Goal: Task Accomplishment & Management: Complete application form

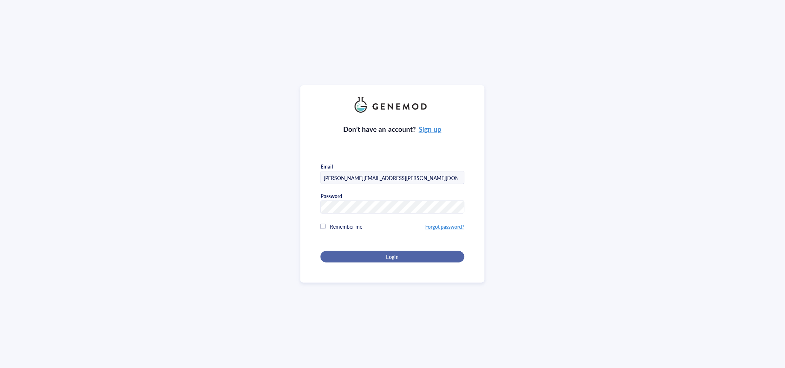
click at [353, 251] on button "Login" at bounding box center [393, 257] width 144 height 12
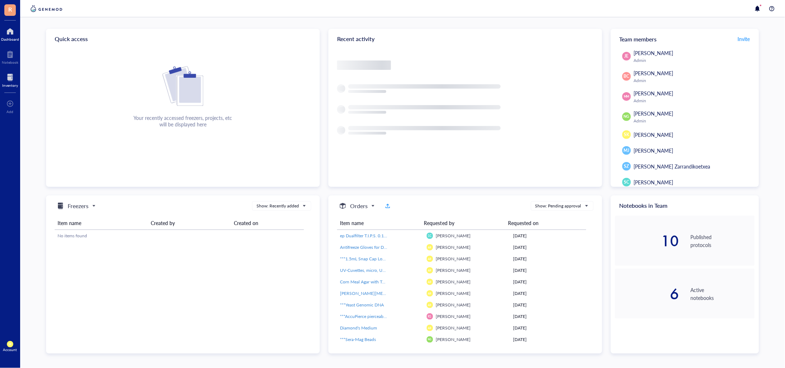
click at [10, 78] on div at bounding box center [10, 78] width 16 height 12
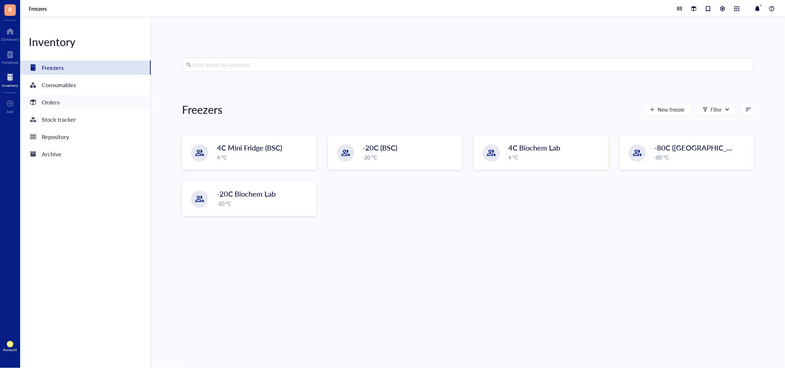
click at [65, 102] on div "Orders" at bounding box center [85, 102] width 131 height 14
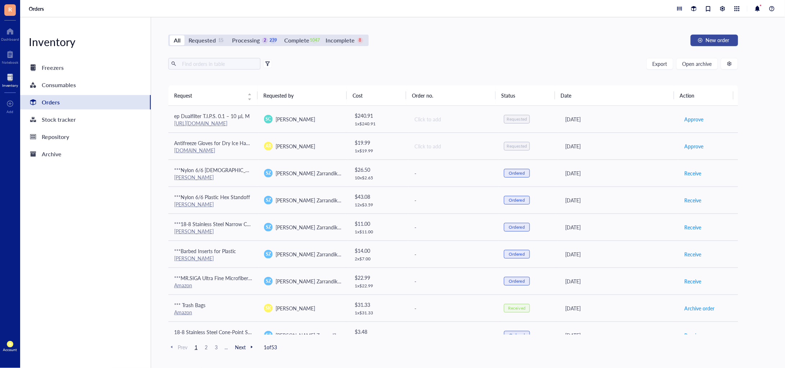
click at [718, 41] on span "New order" at bounding box center [718, 40] width 24 height 6
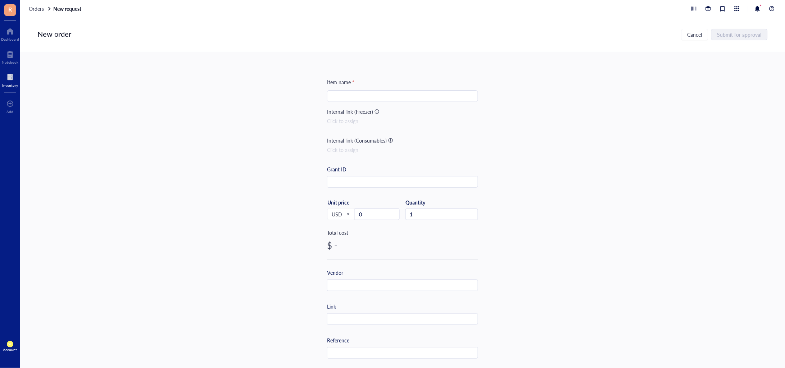
click at [380, 96] on input "search" at bounding box center [402, 96] width 143 height 11
click at [377, 94] on input "***" at bounding box center [402, 96] width 143 height 11
click at [360, 96] on input "***" at bounding box center [402, 96] width 143 height 11
click at [358, 99] on input "***" at bounding box center [402, 96] width 143 height 11
click at [392, 94] on input "***" at bounding box center [402, 96] width 143 height 11
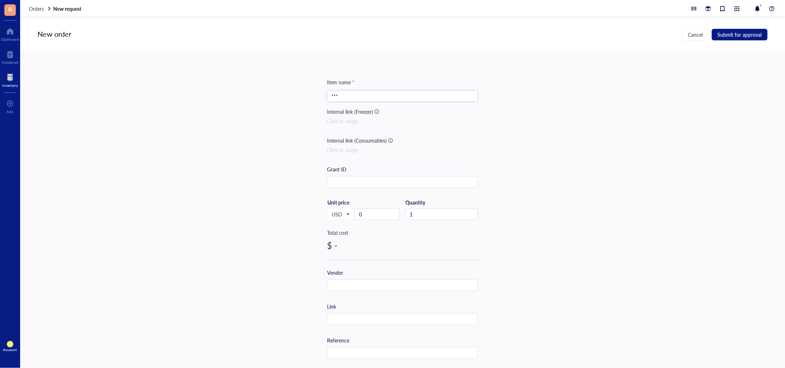
click at [393, 98] on input "***" at bounding box center [402, 96] width 143 height 11
paste input "Select Printer Series and Resin Volume"
drag, startPoint x: 428, startPoint y: 98, endPoint x: 338, endPoint y: 99, distance: 90.0
click at [338, 99] on input "*** Select Printer Series and Resin Volume" at bounding box center [402, 96] width 143 height 11
paste input "White Resin V4.1 (Form 3)"
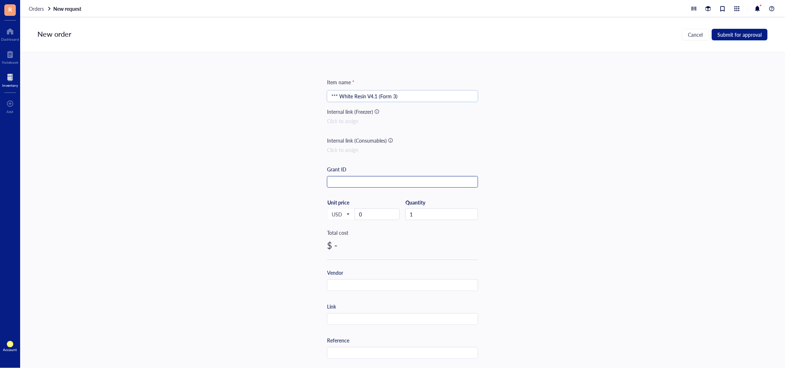
type input "*** White Resin V4.1 (Form 3)"
click at [384, 181] on input "text" at bounding box center [402, 182] width 150 height 12
click at [378, 209] on input "0" at bounding box center [377, 214] width 44 height 11
drag, startPoint x: 383, startPoint y: 214, endPoint x: 339, endPoint y: 208, distance: 44.7
click at [339, 208] on div "USD Unit price 0" at bounding box center [363, 214] width 73 height 30
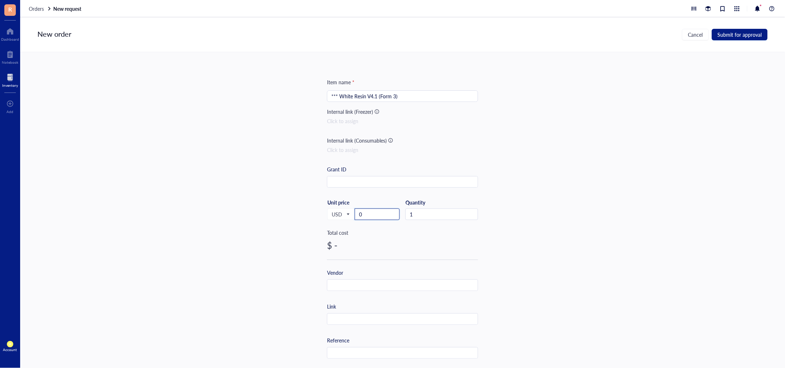
paste input "367.06"
type input "367.06"
click at [376, 281] on input "text" at bounding box center [402, 286] width 150 height 12
type input "A"
type input "Formlabs"
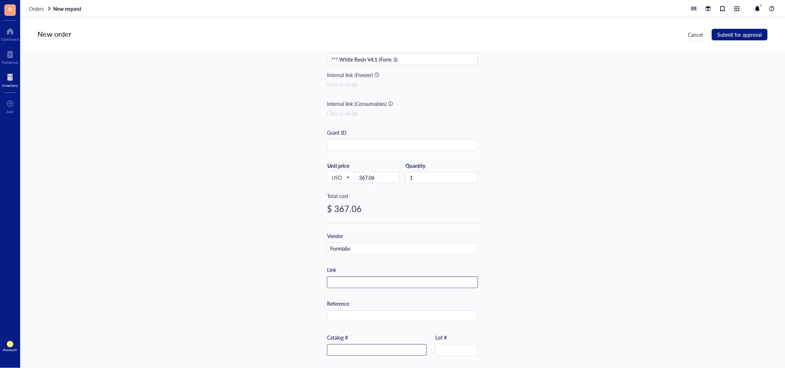
scroll to position [90, 0]
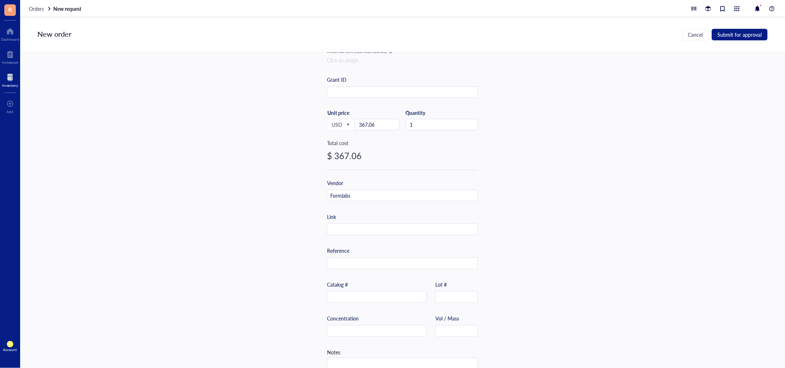
click at [361, 254] on div "Reference" at bounding box center [402, 258] width 151 height 22
click at [364, 262] on input "text" at bounding box center [402, 264] width 150 height 12
paste input "US-007432812"
type input "US-007432812"
click at [361, 232] on input "text" at bounding box center [402, 230] width 150 height 12
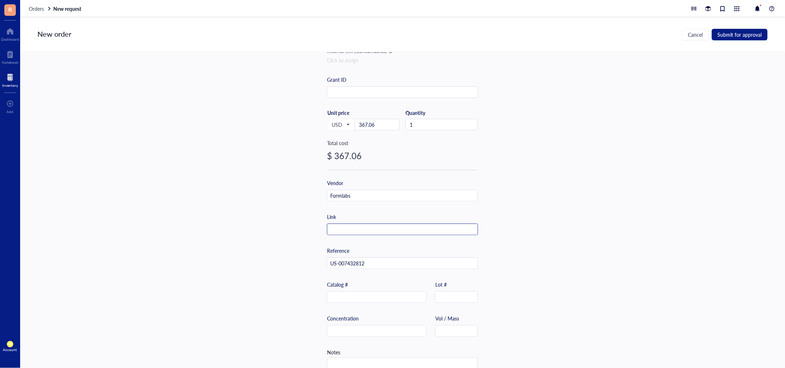
paste input "[URL][DOMAIN_NAME]"
type input "[URL][DOMAIN_NAME]"
click at [559, 199] on div "Item name * *** White Resin V4.1 (Form 3) Internal link (Freezer) Click to assi…" at bounding box center [402, 210] width 765 height 316
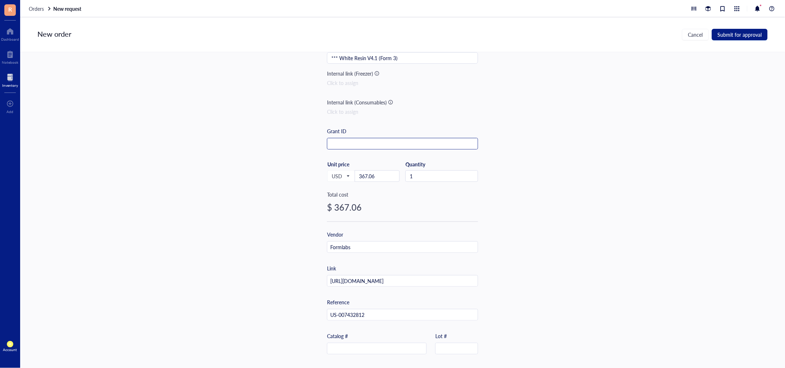
scroll to position [0, 0]
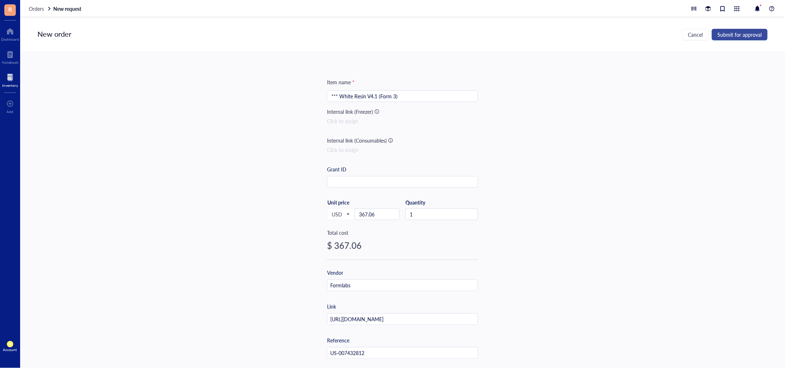
click at [747, 36] on span "Submit for approval" at bounding box center [740, 35] width 44 height 6
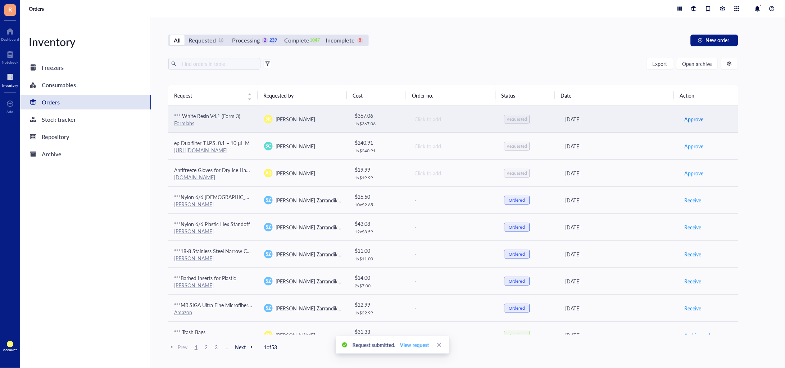
click at [686, 119] on span "Approve" at bounding box center [693, 119] width 19 height 8
click at [686, 117] on span "Place order" at bounding box center [696, 119] width 25 height 8
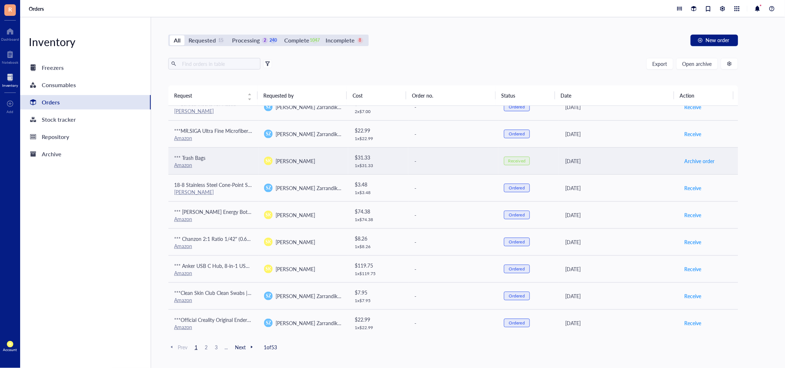
scroll to position [180, 0]
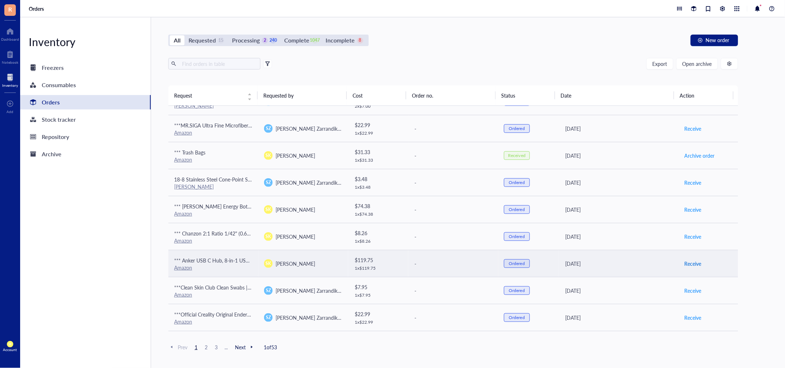
click at [684, 263] on span "Receive" at bounding box center [692, 263] width 17 height 8
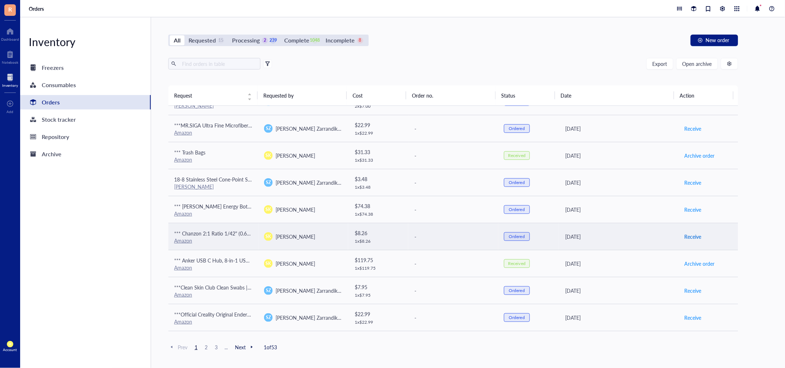
click at [684, 235] on span "Receive" at bounding box center [692, 236] width 17 height 8
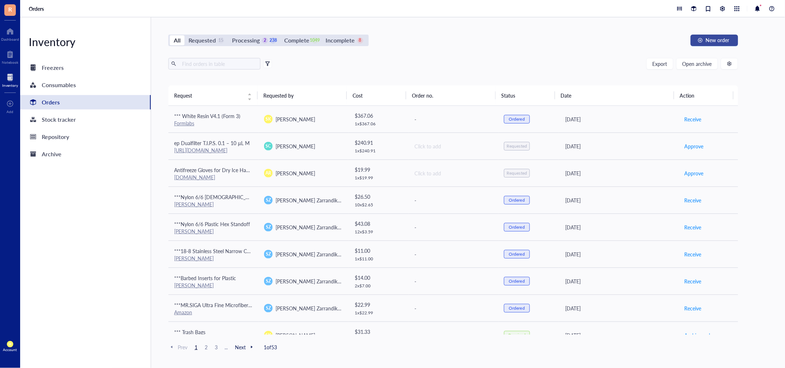
click at [722, 38] on span "New order" at bounding box center [718, 40] width 24 height 6
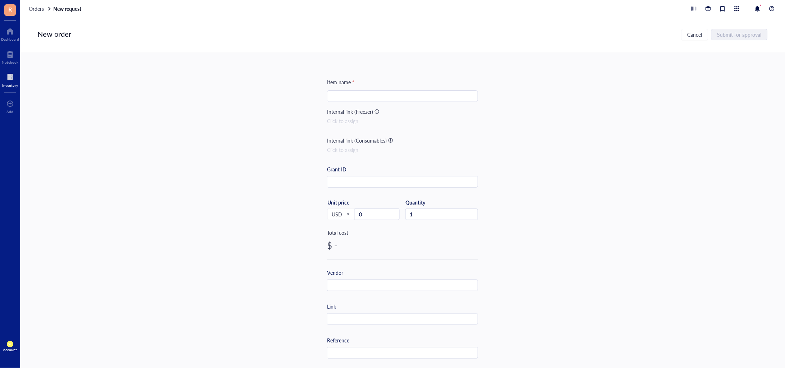
click at [367, 89] on div "Item name * Internal link (Freezer) Click to assign Internal link (Consumables)…" at bounding box center [402, 277] width 151 height 398
click at [371, 92] on input "search" at bounding box center [402, 96] width 143 height 11
paste input "USANOOKS Microfiber Cleaning Cloth Grey - 12 Pcs (12.5"x12.5") - High Performan…"
type input "*** USANOOKS Microfiber Cleaning Cloth Grey - 12 Pcs (12.5"x12.5") - High Perfo…"
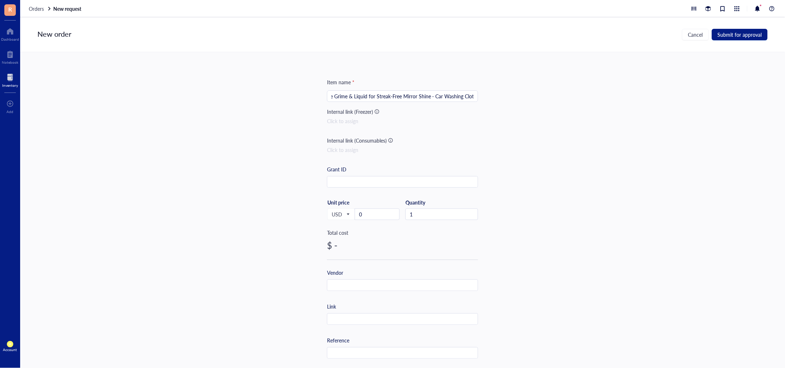
scroll to position [0, 0]
drag, startPoint x: 376, startPoint y: 213, endPoint x: 334, endPoint y: 211, distance: 41.8
click at [334, 211] on div "USD Unit price 0" at bounding box center [363, 214] width 73 height 30
paste input "19.56"
type input "19.56"
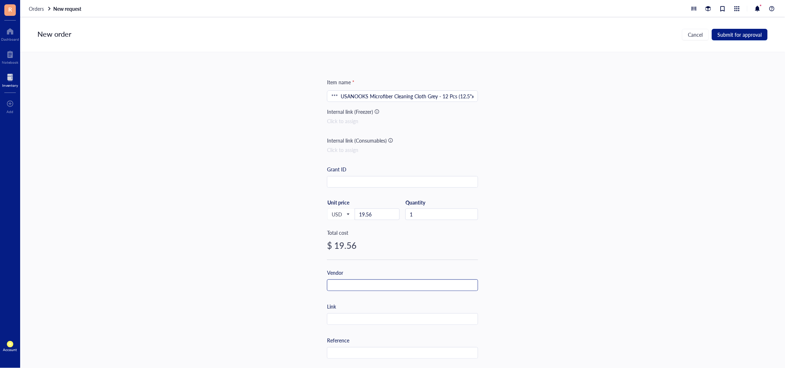
click at [377, 282] on input "text" at bounding box center [402, 286] width 150 height 12
type input "Amazon"
click at [340, 313] on input "text" at bounding box center [402, 319] width 150 height 12
paste input "[URL][DOMAIN_NAME][PERSON_NAME]"
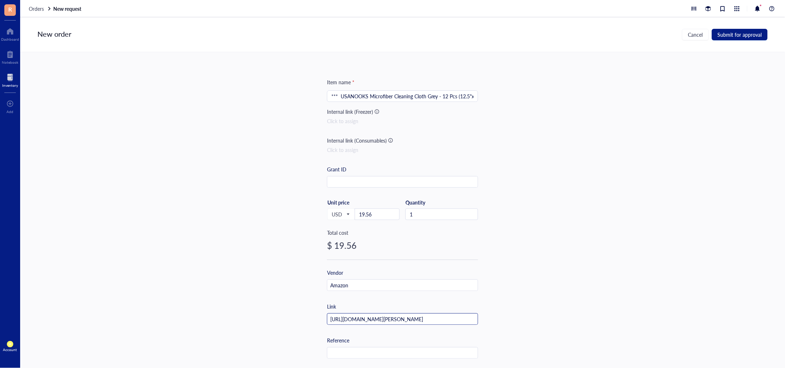
type input "[URL][DOMAIN_NAME][PERSON_NAME]"
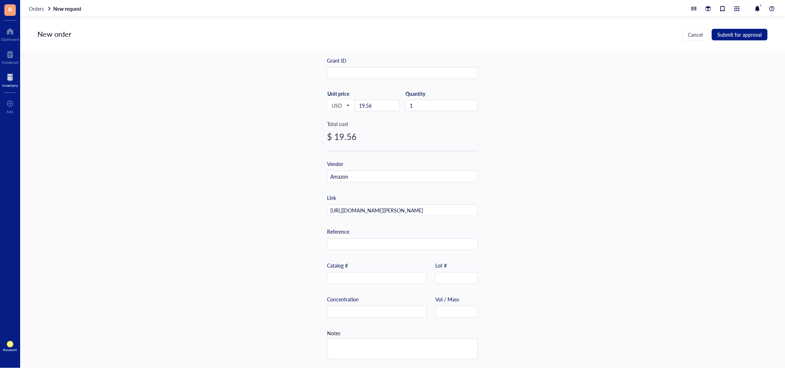
click at [537, 213] on div "Item name * *** USANOOKS Microfiber Cleaning Cloth Grey - 12 Pcs (12.5"x12.5") …" at bounding box center [402, 210] width 765 height 316
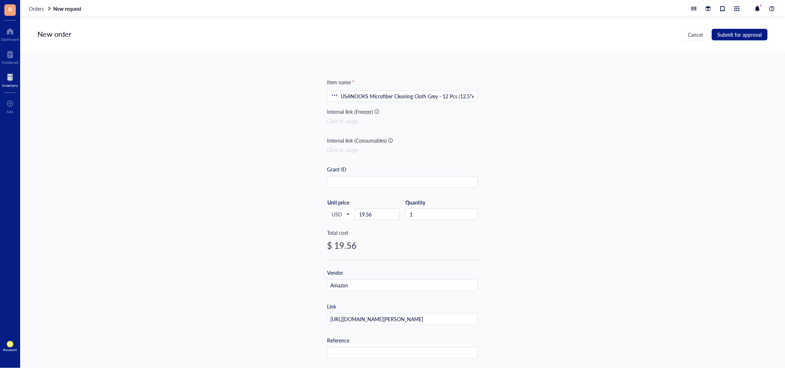
click at [542, 165] on div "Item name * *** USANOOKS Microfiber Cleaning Cloth Grey - 12 Pcs (12.5"x12.5") …" at bounding box center [402, 210] width 765 height 316
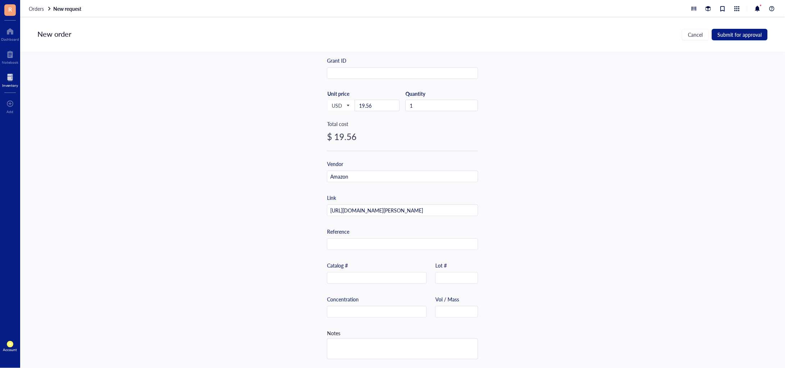
scroll to position [111, 0]
click at [742, 32] on span "Submit for approval" at bounding box center [740, 35] width 44 height 6
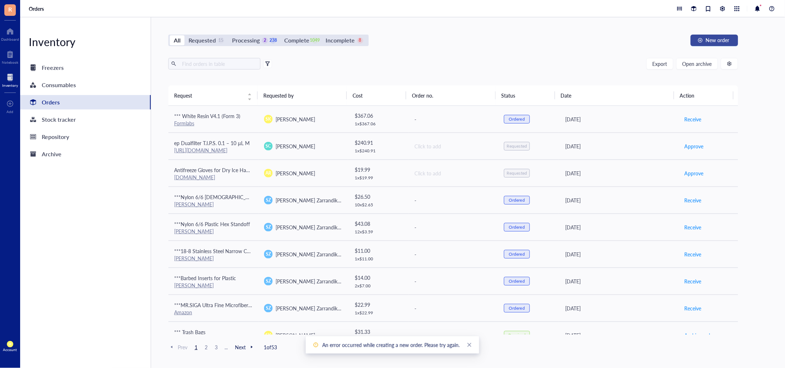
click at [727, 37] on span "New order" at bounding box center [718, 40] width 24 height 6
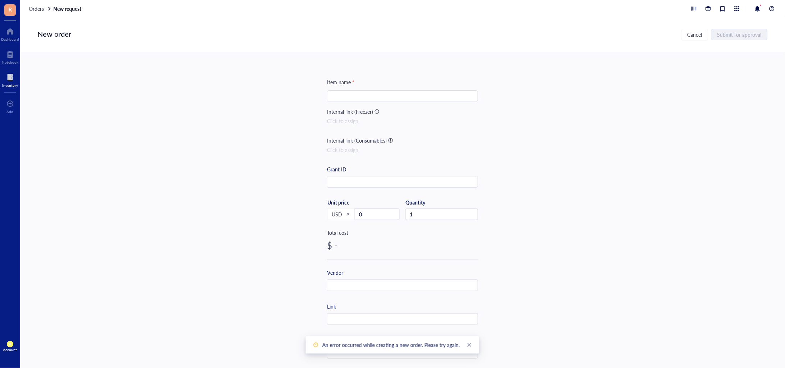
click at [351, 97] on input "search" at bounding box center [402, 96] width 143 height 11
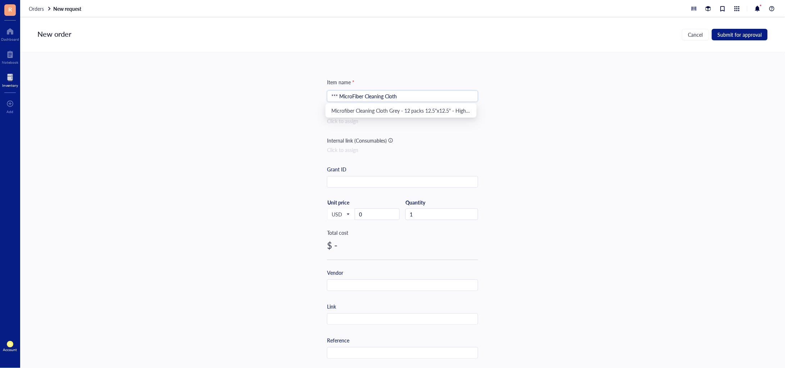
type input "*** MicroFiber Cleaning Cloth"
click at [271, 181] on div "Item name * *** MicroFiber Cleaning Cloth Internal link (Freezer) Click to assi…" at bounding box center [402, 210] width 765 height 316
click at [376, 185] on input "text" at bounding box center [402, 182] width 150 height 12
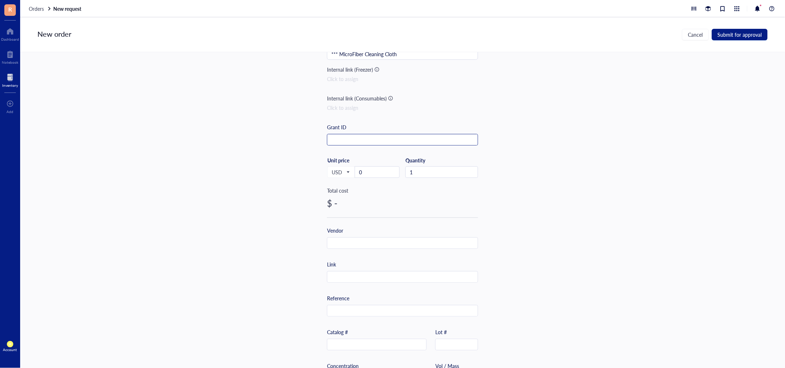
scroll to position [111, 0]
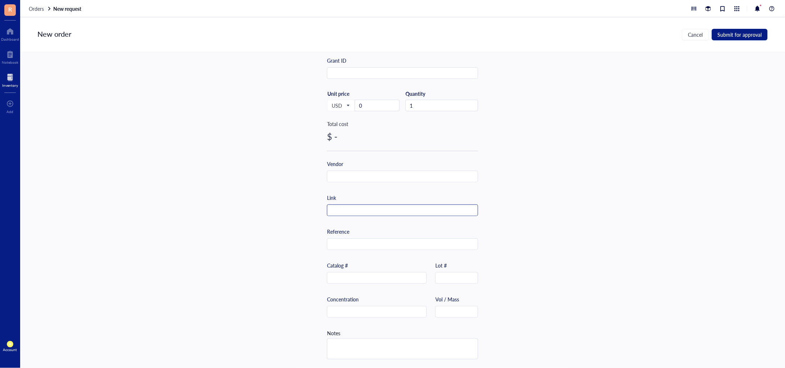
click at [370, 205] on input "text" at bounding box center [402, 211] width 150 height 12
paste input "[URL][DOMAIN_NAME][PERSON_NAME]"
type input "[URL][DOMAIN_NAME][PERSON_NAME]"
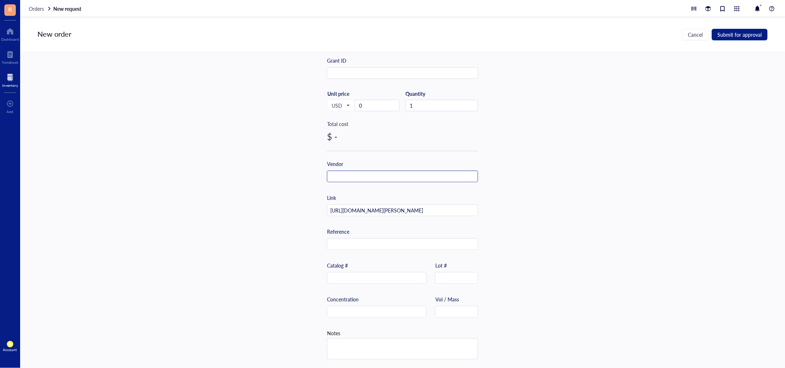
click at [373, 177] on input "text" at bounding box center [402, 177] width 150 height 12
type input "Amazon"
click at [372, 104] on input "0" at bounding box center [377, 105] width 44 height 11
drag, startPoint x: 372, startPoint y: 104, endPoint x: 344, endPoint y: 100, distance: 29.2
click at [344, 100] on div "USD Unit price 0" at bounding box center [363, 105] width 73 height 30
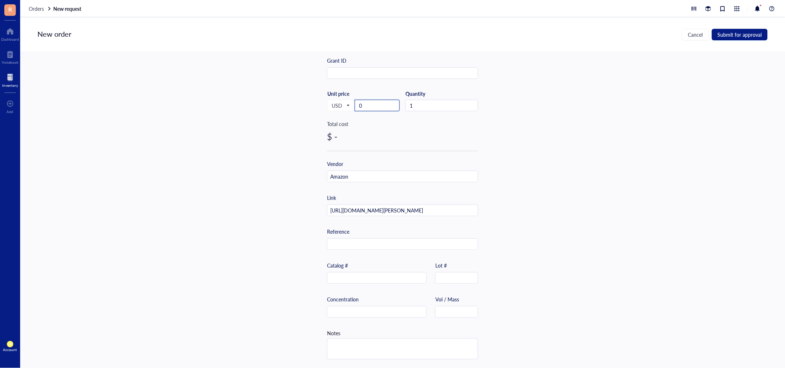
paste input "19.56"
type input "19.56"
click at [601, 162] on div "Item name * *** MicroFiber Cleaning Cloth Internal link (Freezer) Click to assi…" at bounding box center [402, 210] width 765 height 316
click at [748, 37] on span "Submit for approval" at bounding box center [740, 35] width 44 height 6
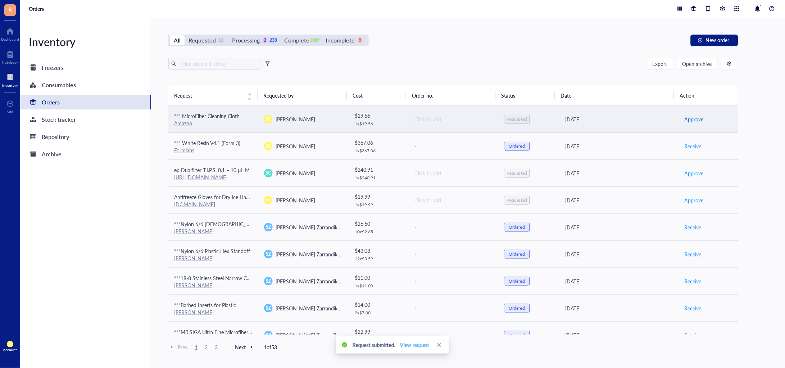
click at [691, 116] on span "Approve" at bounding box center [693, 119] width 19 height 8
click at [688, 114] on td "Place order" at bounding box center [708, 119] width 60 height 27
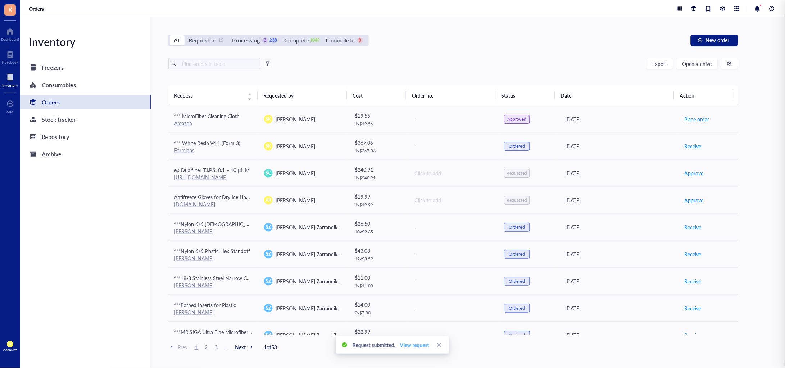
click at [551, 40] on div "All Requested 15 Processing 3 238 Complete 1049 Incomplete 8 New order" at bounding box center [453, 41] width 570 height 12
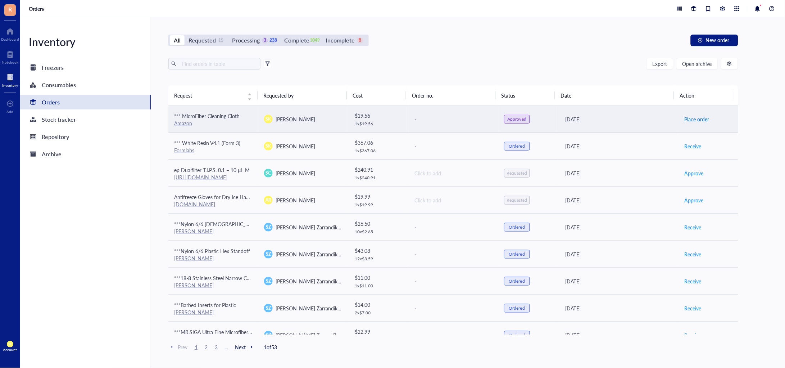
click at [684, 120] on span "Place order" at bounding box center [696, 119] width 25 height 8
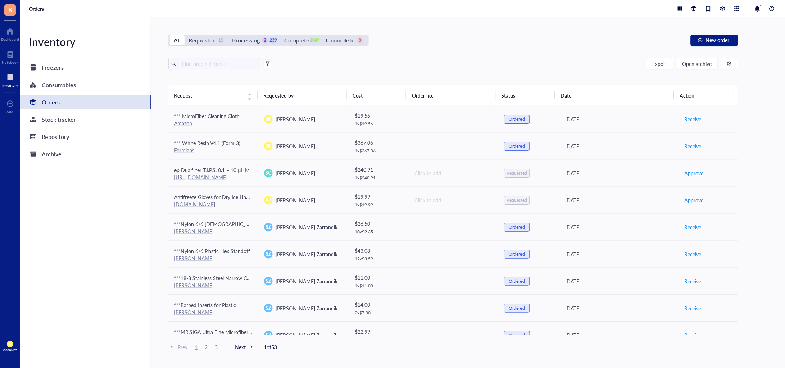
click at [602, 56] on div "All Requested 15 Processing 2 239 Complete 1049 Incomplete 8 New order Export O…" at bounding box center [453, 192] width 605 height 351
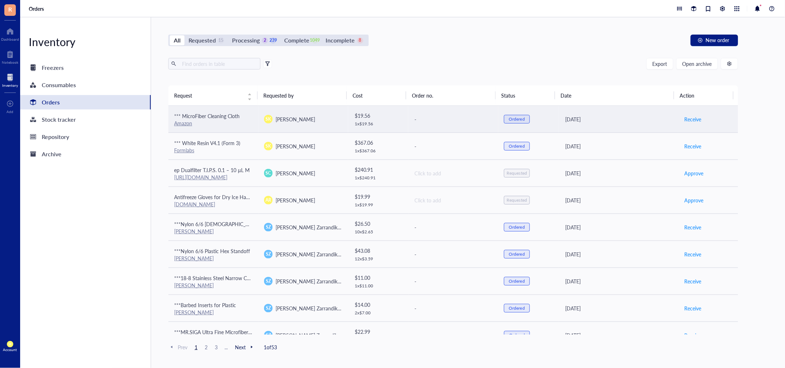
click at [430, 124] on td "-" at bounding box center [453, 119] width 90 height 27
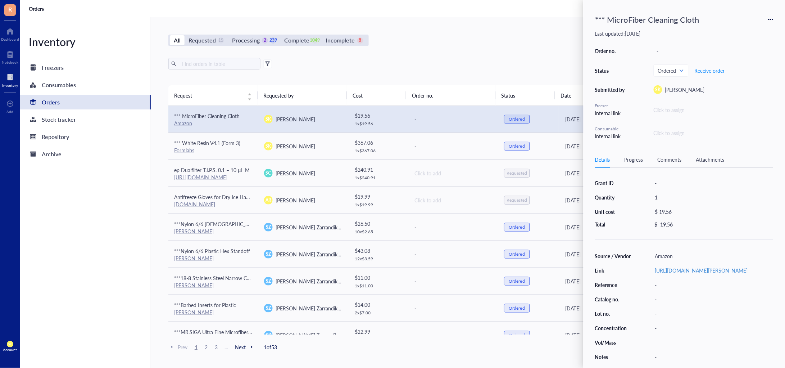
click at [773, 15] on div "*** MicroFiber Cleaning Cloth" at bounding box center [684, 20] width 178 height 16
click at [774, 17] on div "*** MicroFiber Cleaning Cloth Last updated: [DATE] Order no. - Status Ordered R…" at bounding box center [685, 184] width 202 height 368
click at [772, 20] on icon at bounding box center [771, 19] width 5 height 5
click at [743, 74] on span "Delete" at bounding box center [745, 76] width 45 height 8
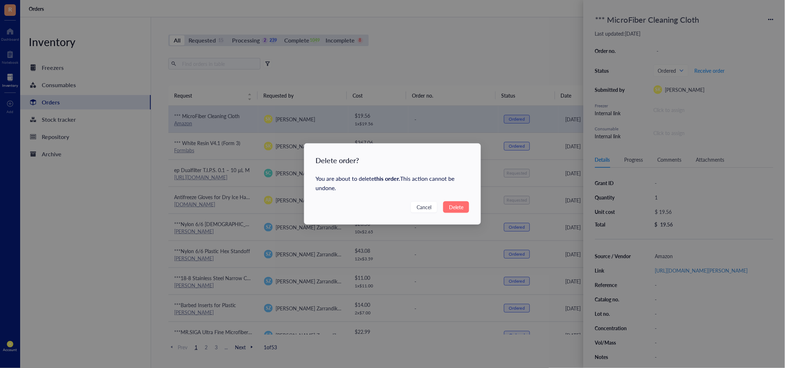
click at [459, 205] on span "Delete" at bounding box center [456, 207] width 14 height 8
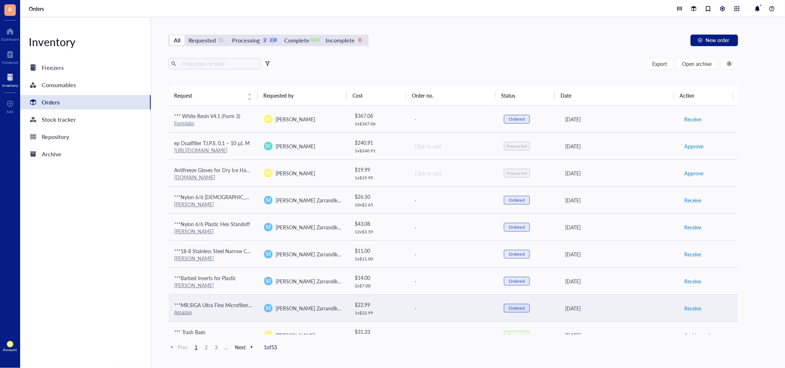
click at [239, 303] on span "***MR.SIGA Ultra Fine Microfiber Cloths" at bounding box center [219, 304] width 90 height 7
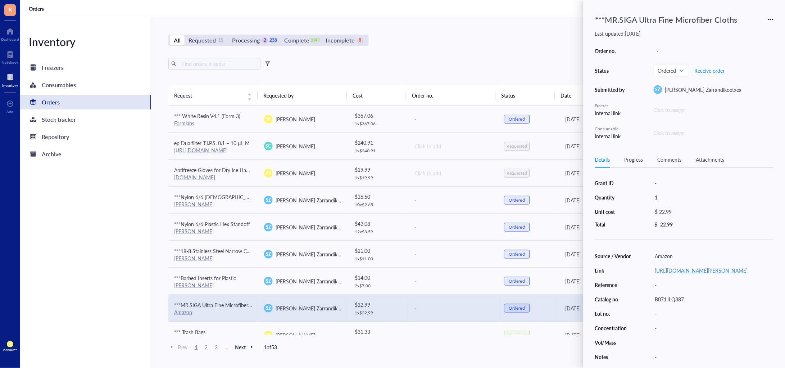
click at [733, 268] on link "[URL][DOMAIN_NAME][PERSON_NAME]" at bounding box center [701, 270] width 93 height 7
